Goal: Information Seeking & Learning: Learn about a topic

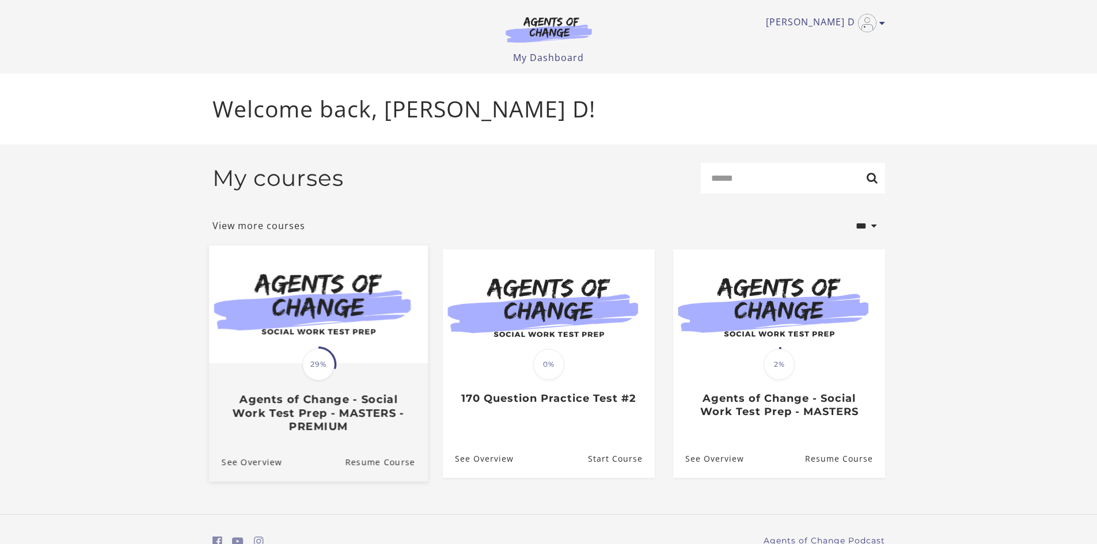
click at [315, 309] on img at bounding box center [318, 304] width 219 height 118
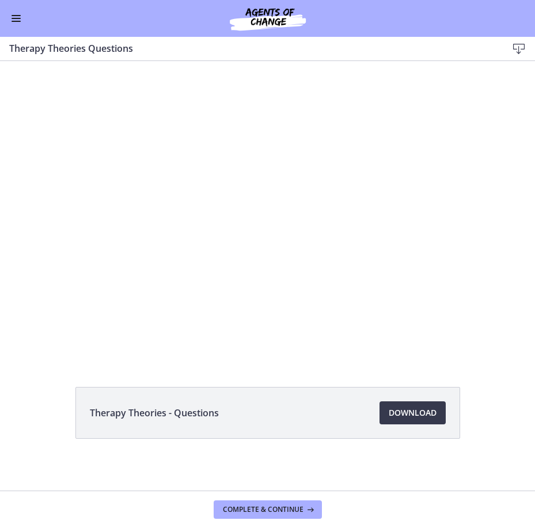
click at [10, 389] on div "Therapy Theories - Questions Download Opens in a new window" at bounding box center [267, 440] width 535 height 107
click at [48, 392] on div "Therapy Theories - Questions Download Opens in a new window" at bounding box center [267, 440] width 535 height 107
click at [13, 16] on button "Enable menu" at bounding box center [16, 19] width 14 height 14
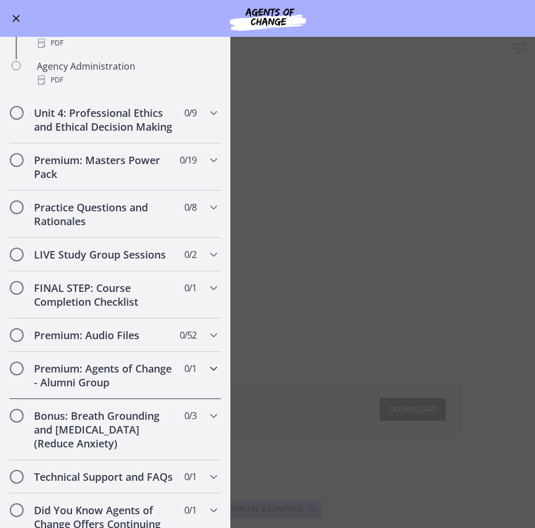
scroll to position [861, 0]
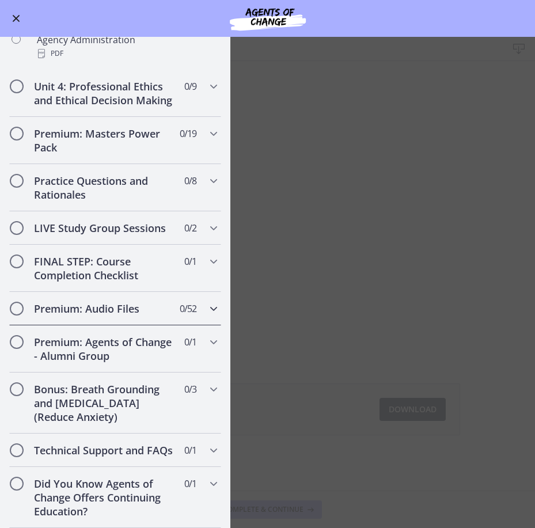
click at [89, 292] on div "Premium: Audio Files 0 / 52 Completed" at bounding box center [115, 308] width 212 height 33
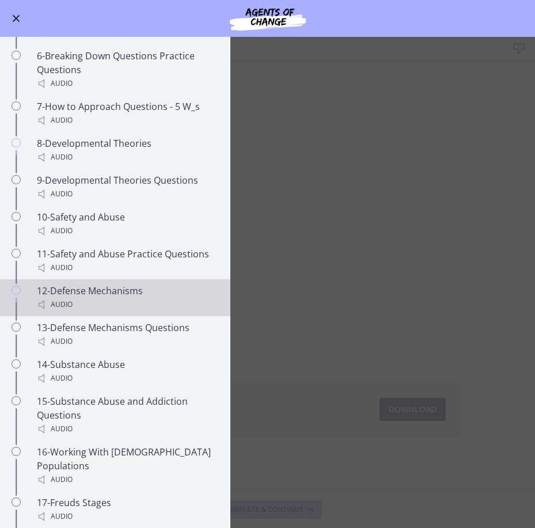
click at [77, 309] on div "12-Defense Mechanisms Audio" at bounding box center [127, 298] width 180 height 28
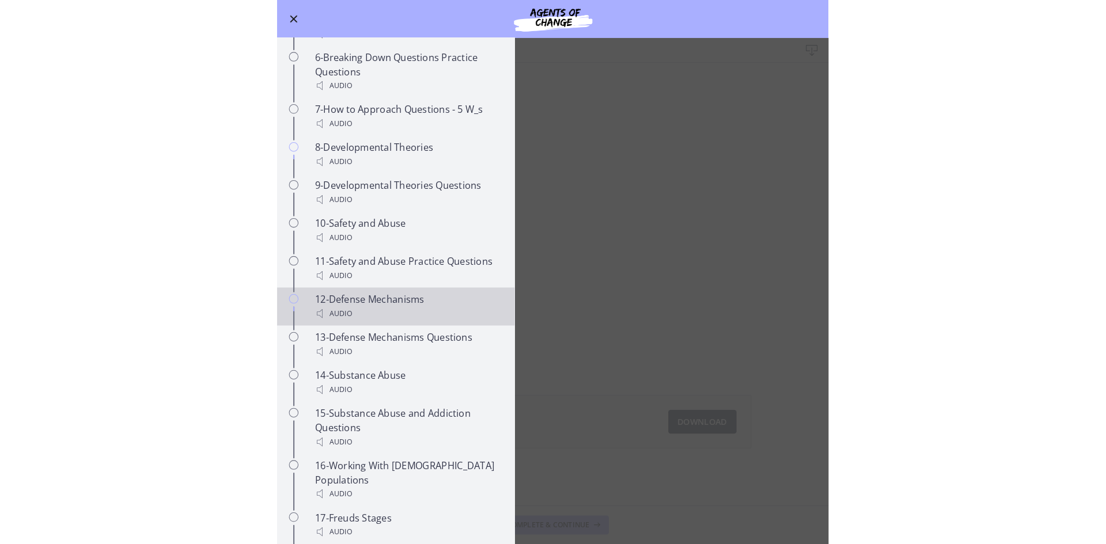
scroll to position [0, 0]
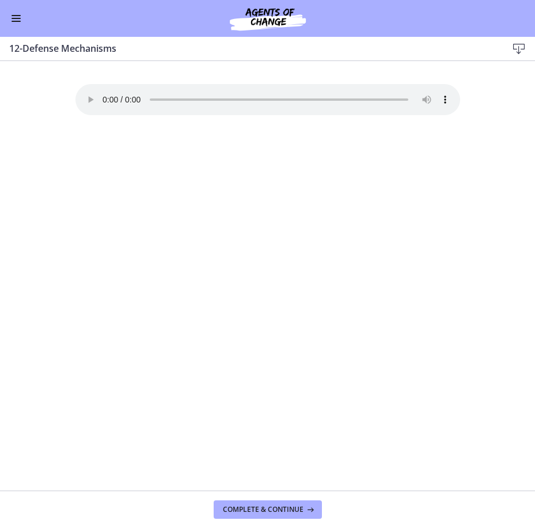
click at [156, 319] on div "Your browser doesn't support the audio element. Download it here" at bounding box center [267, 287] width 403 height 407
click at [22, 20] on button "Enable menu" at bounding box center [16, 19] width 14 height 14
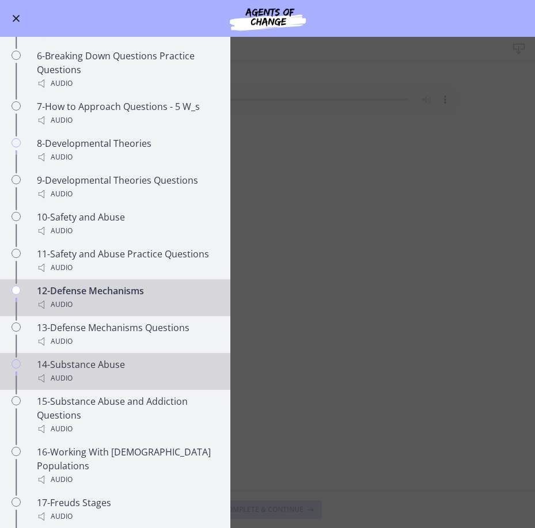
click at [92, 385] on div "Audio" at bounding box center [127, 379] width 180 height 14
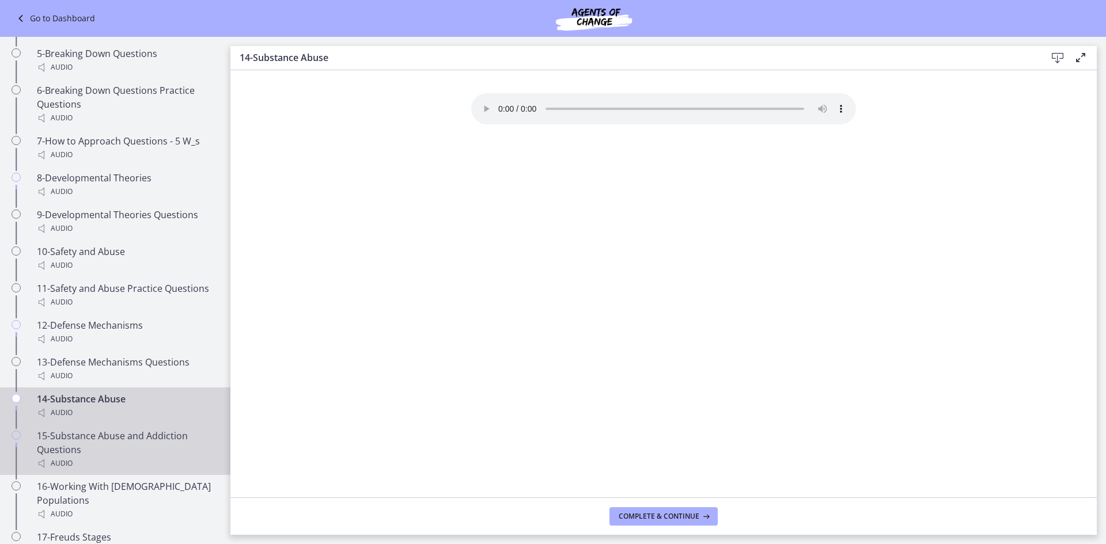
scroll to position [918, 0]
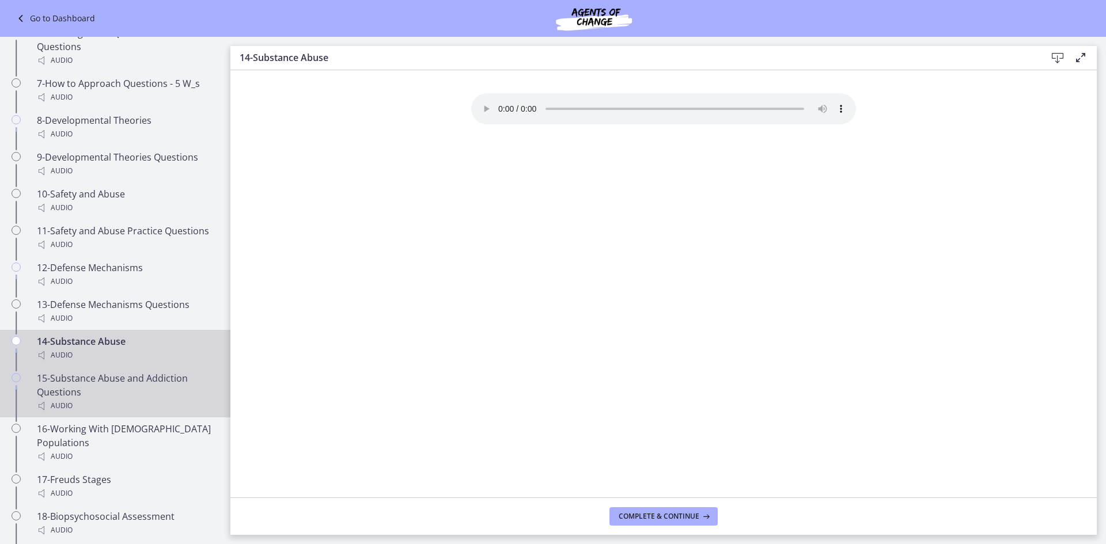
click at [115, 396] on div "15-Substance Abuse and Addiction Questions Audio" at bounding box center [127, 392] width 180 height 41
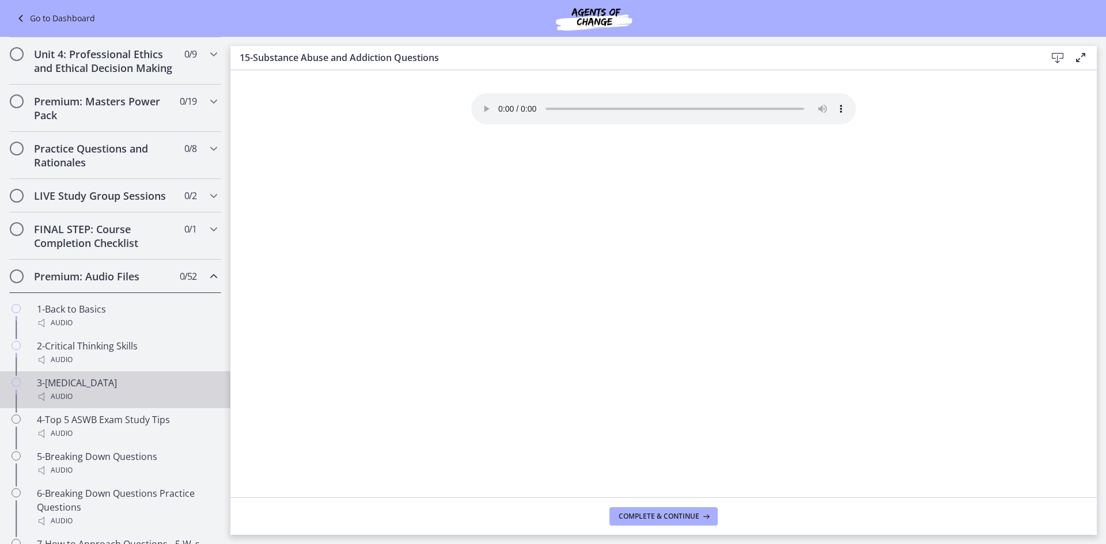
scroll to position [515, 0]
